Goal: Entertainment & Leisure: Consume media (video, audio)

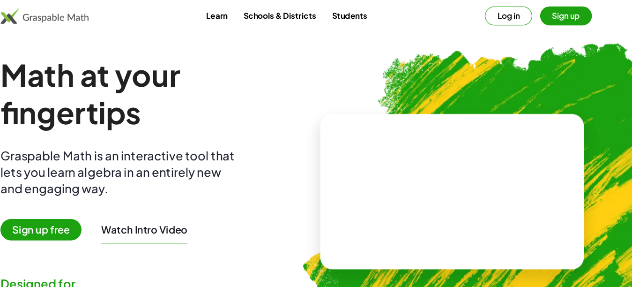
click at [514, 19] on button "Log in" at bounding box center [515, 15] width 44 height 18
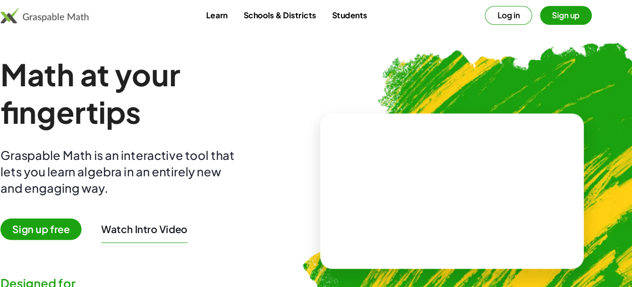
click at [522, 13] on button "Log in" at bounding box center [515, 15] width 44 height 18
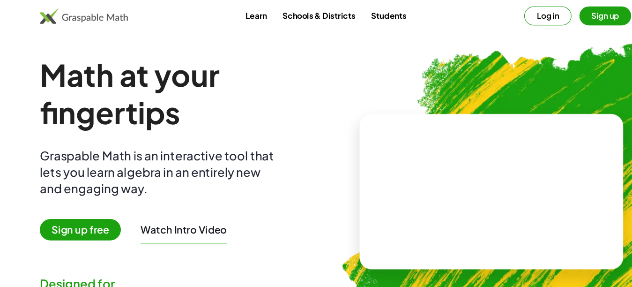
click at [510, 246] on div at bounding box center [462, 180] width 249 height 146
click at [533, 207] on video at bounding box center [462, 180] width 140 height 70
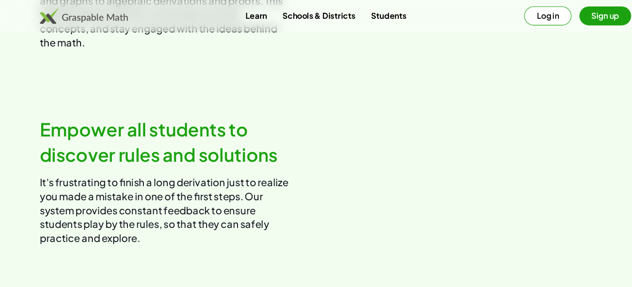
scroll to position [827, 0]
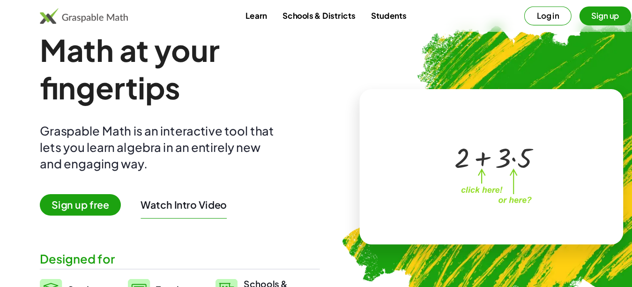
scroll to position [0, 0]
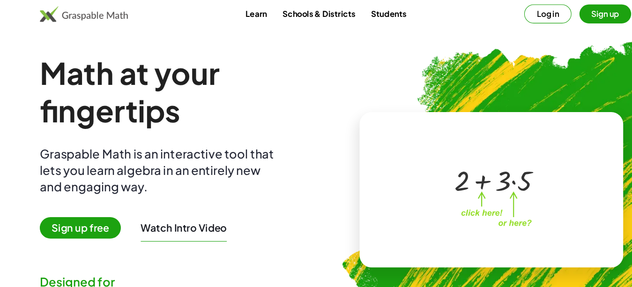
click at [576, 237] on div "+ 2 + · 3 · 5 ×" at bounding box center [462, 180] width 249 height 146
click at [552, 107] on div "+ 2 + · 3 · 5 ×" at bounding box center [462, 180] width 249 height 146
click at [550, 109] on div "+ 2 + · 3 · 5 ×" at bounding box center [462, 180] width 249 height 146
click at [551, 109] on div "+ 2 + · 3 · 5 ×" at bounding box center [462, 180] width 249 height 146
click at [552, 113] on div "+ 2 + · 3 · 5 ×" at bounding box center [462, 180] width 249 height 146
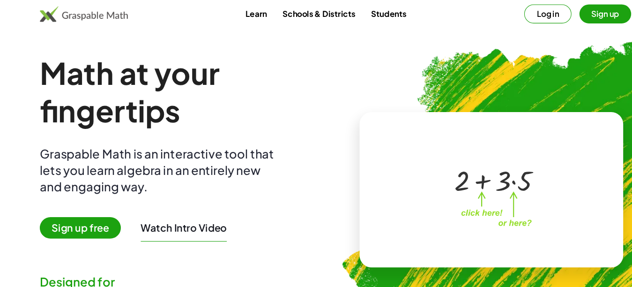
click at [546, 112] on div "+ 2 + · 3 · 5 ×" at bounding box center [462, 180] width 249 height 146
click at [537, 113] on div "+ 2 + · 3 · 5 ×" at bounding box center [462, 180] width 249 height 146
click at [539, 112] on div "+ 2 + · 3 · 5 ×" at bounding box center [462, 180] width 249 height 146
click at [542, 115] on div "+ 2 + · 3 · 5 ×" at bounding box center [462, 180] width 249 height 146
click at [537, 120] on div "+ 2 + · 3 · 5 ×" at bounding box center [462, 180] width 249 height 146
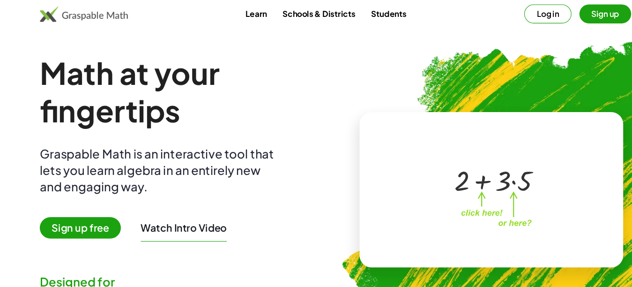
click at [561, 133] on div "+ 2 + · 3 · 5 ×" at bounding box center [462, 180] width 249 height 146
click at [552, 133] on div "+ 2 + · 3 · 5 ×" at bounding box center [462, 180] width 249 height 146
click at [548, 131] on div "+ 2 + · 3 · 5 ×" at bounding box center [462, 180] width 249 height 146
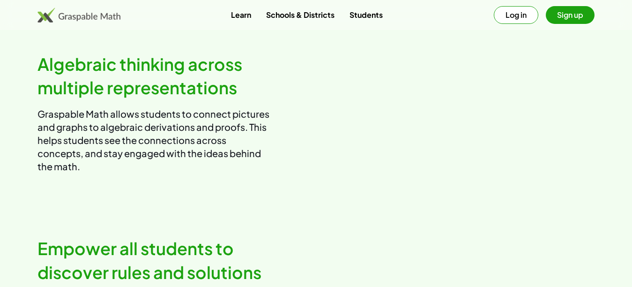
scroll to position [704, 0]
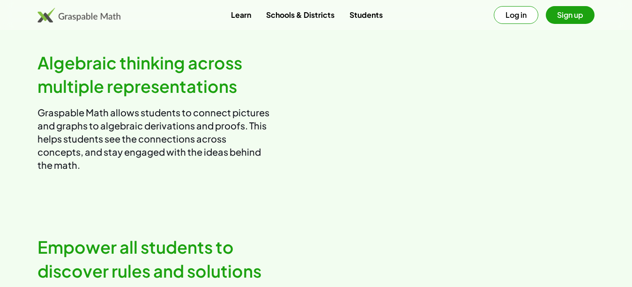
click at [587, 179] on video at bounding box center [458, 111] width 271 height 135
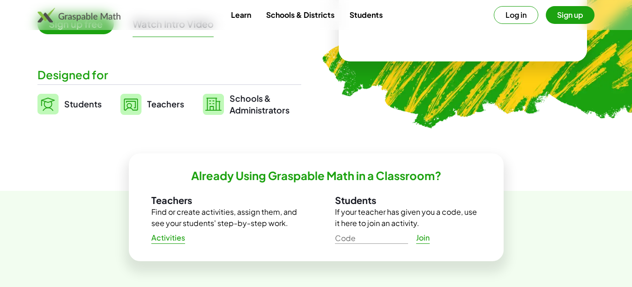
scroll to position [0, 0]
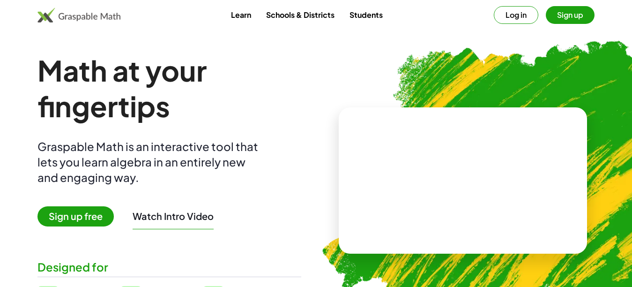
click at [520, 11] on button "Log in" at bounding box center [515, 15] width 44 height 18
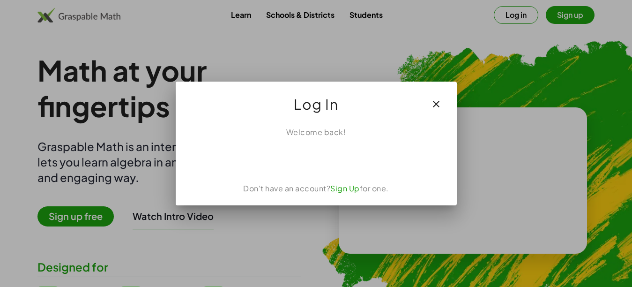
click at [507, 19] on div at bounding box center [316, 143] width 632 height 287
click at [519, 15] on div at bounding box center [316, 143] width 632 height 287
click at [434, 103] on icon "button" at bounding box center [435, 103] width 11 height 11
